Goal: Check status

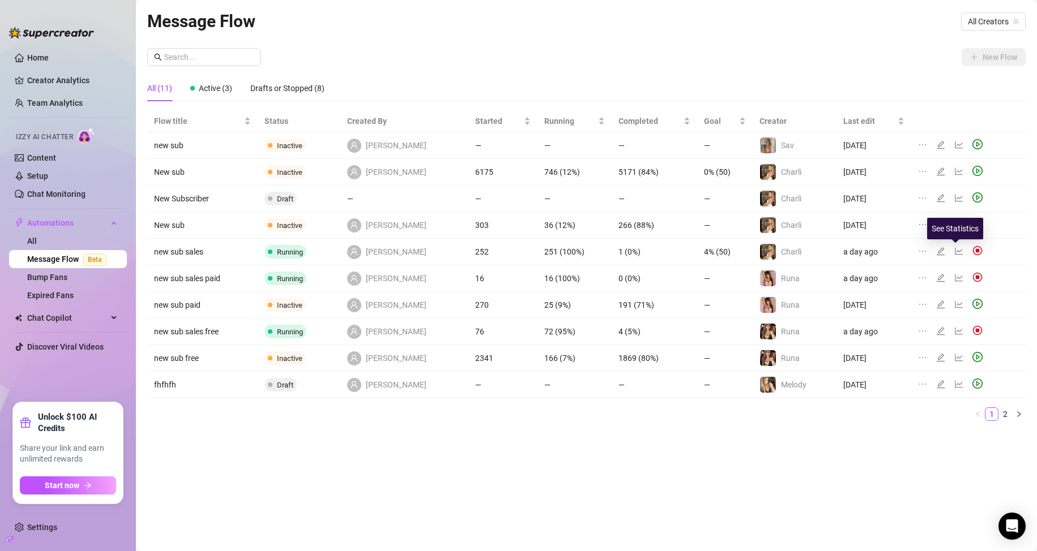
click at [955, 247] on icon "line-chart" at bounding box center [958, 251] width 9 height 9
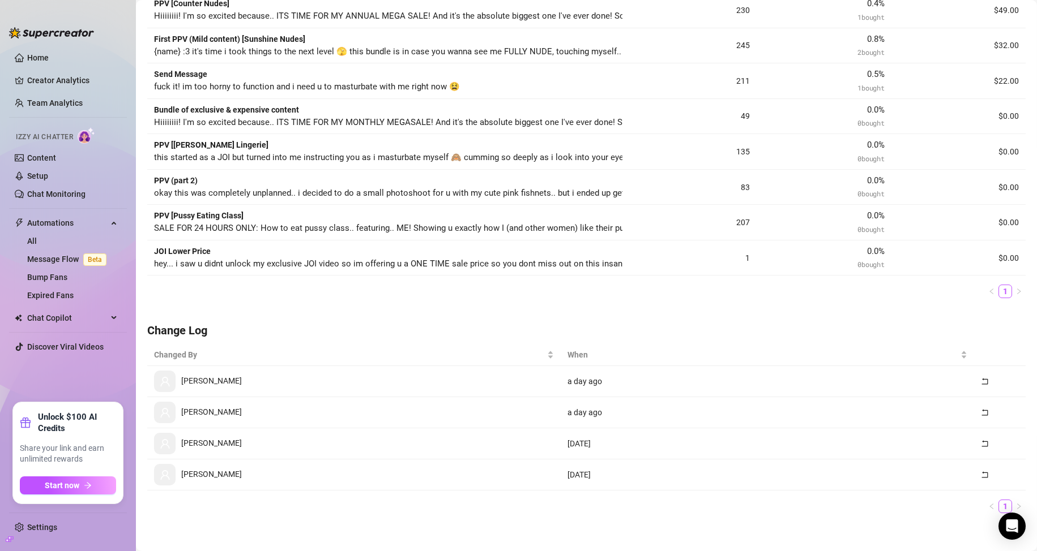
scroll to position [433, 0]
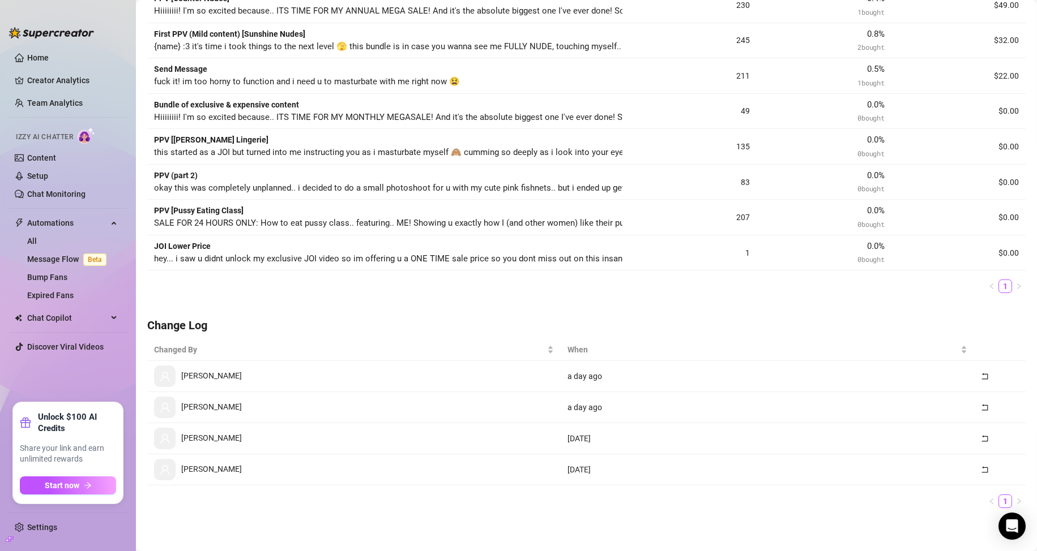
click at [238, 379] on div "[PERSON_NAME]" at bounding box center [354, 377] width 400 height 22
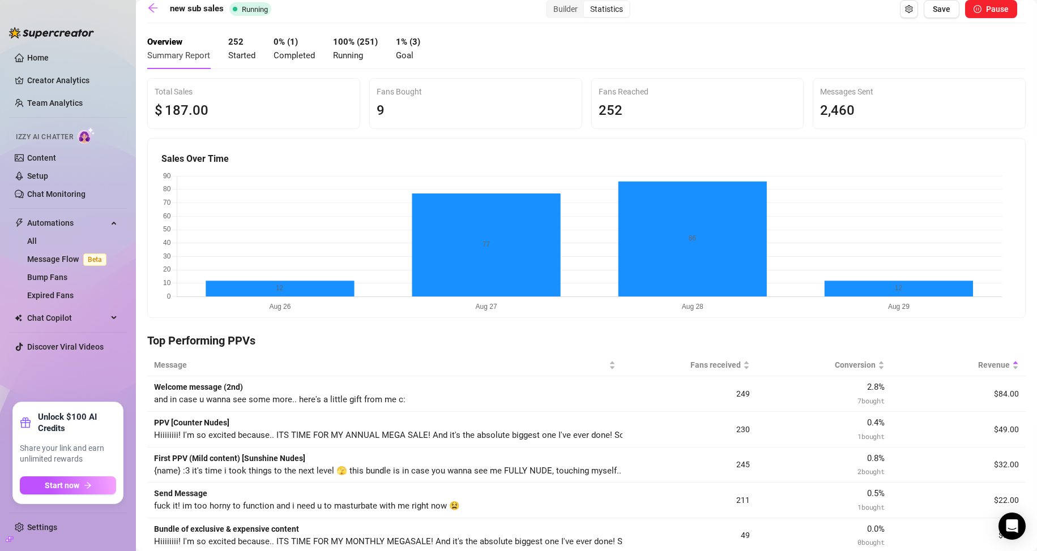
scroll to position [0, 0]
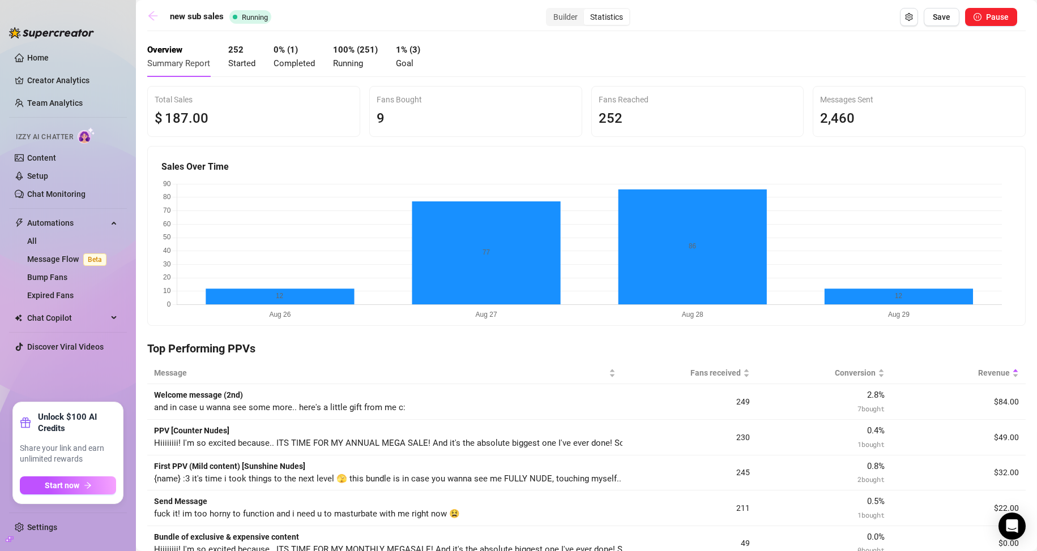
click at [149, 18] on icon "arrow-left" at bounding box center [152, 15] width 11 height 11
